Goal: Find specific page/section: Find specific page/section

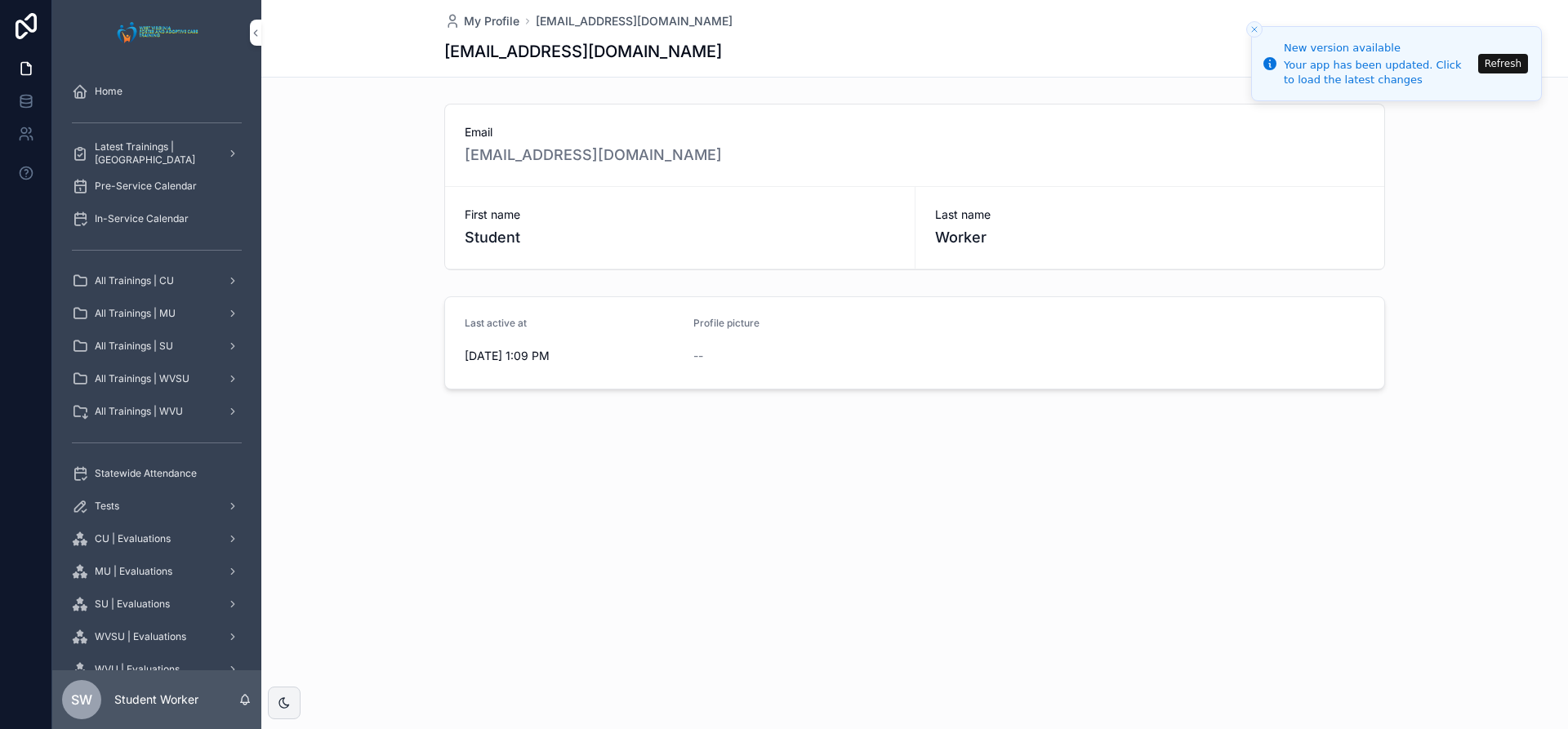
click at [1249, 33] on icon "Close toast" at bounding box center [1254, 29] width 10 height 10
click at [1253, 32] on icon "Close toast" at bounding box center [1254, 29] width 10 height 10
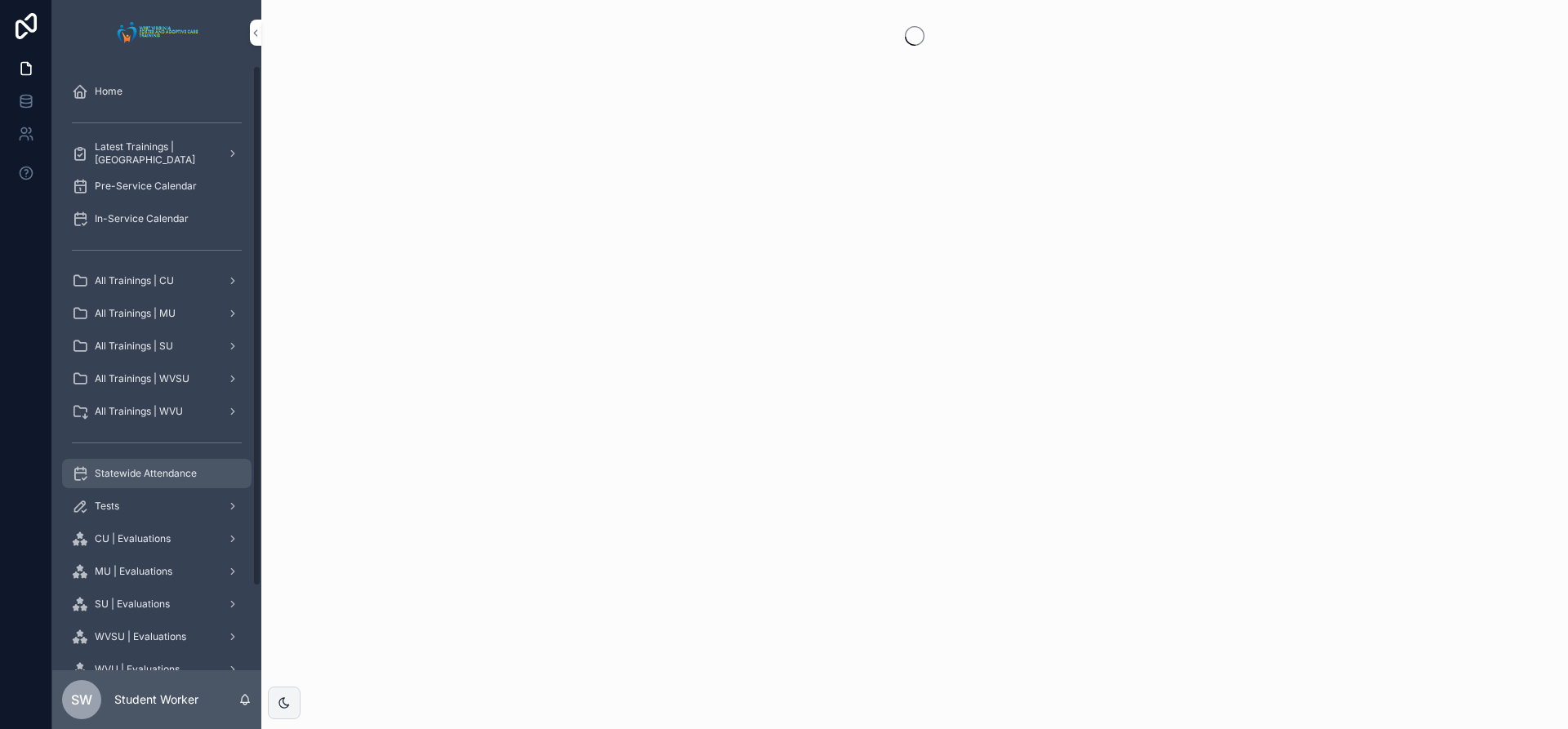
click at [179, 462] on div "Statewide Attendance" at bounding box center [156, 474] width 170 height 26
